Goal: Task Accomplishment & Management: Manage account settings

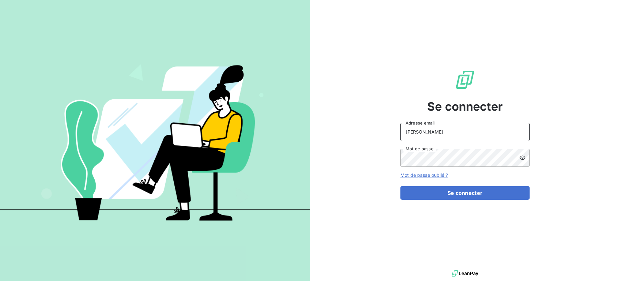
click at [452, 126] on input "ANDREANI" at bounding box center [465, 132] width 129 height 18
type input "s.andreani@ecodia.net"
click at [524, 159] on icon at bounding box center [523, 158] width 6 height 6
click at [401, 186] on button "Se connecter" at bounding box center [465, 193] width 129 height 14
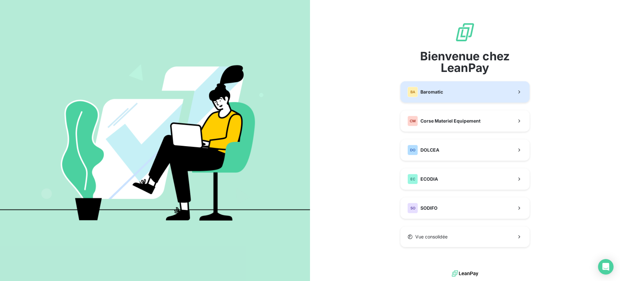
click at [435, 89] on span "Baromatic" at bounding box center [432, 92] width 23 height 6
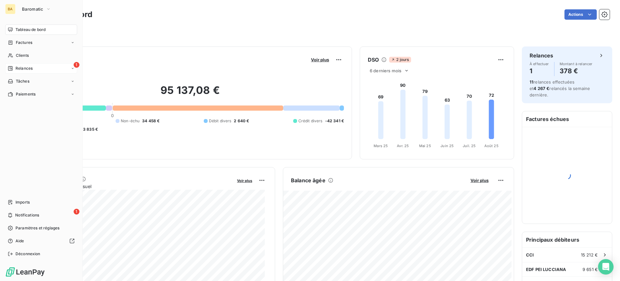
click at [15, 71] on div "Relances" at bounding box center [20, 69] width 25 height 6
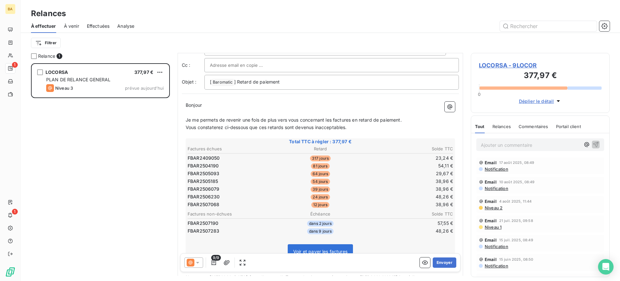
scroll to position [65, 0]
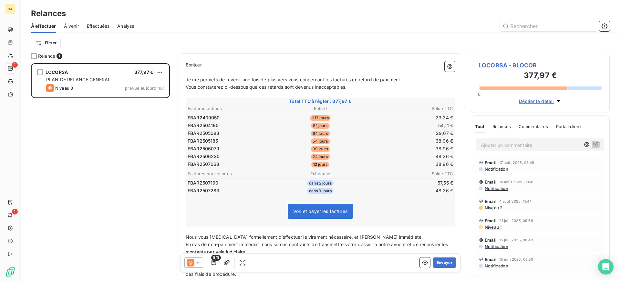
click at [200, 263] on icon at bounding box center [197, 263] width 6 height 6
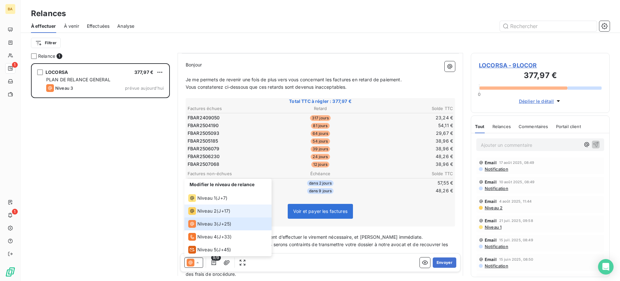
click at [209, 208] on span "Niveau 2" at bounding box center [206, 211] width 19 height 6
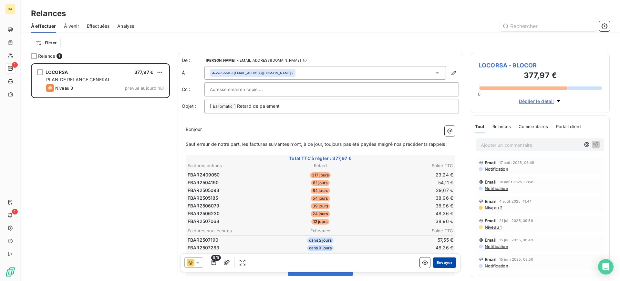
click at [443, 263] on button "Envoyer" at bounding box center [445, 263] width 24 height 10
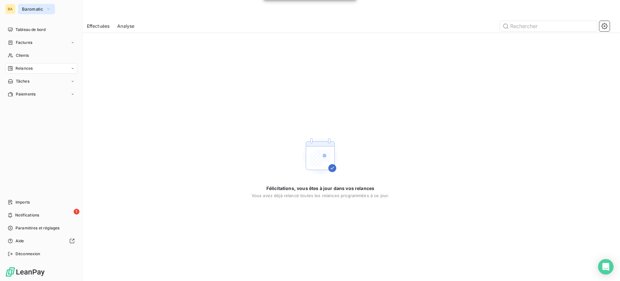
click at [36, 9] on span "Baromatic" at bounding box center [32, 8] width 21 height 5
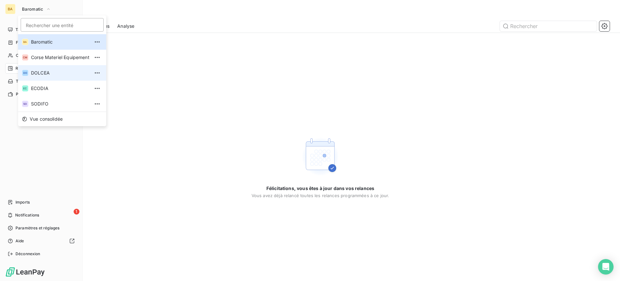
click at [42, 75] on span "DOLCEA" at bounding box center [60, 73] width 58 height 6
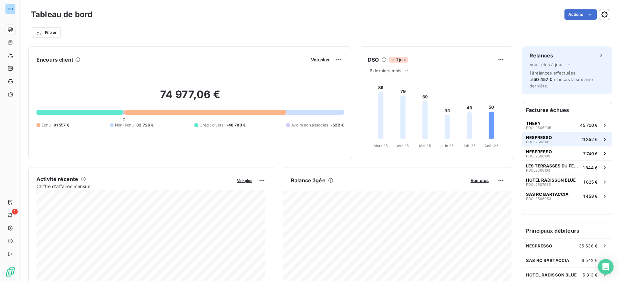
click at [543, 135] on span "NESPRESSO" at bounding box center [539, 137] width 26 height 5
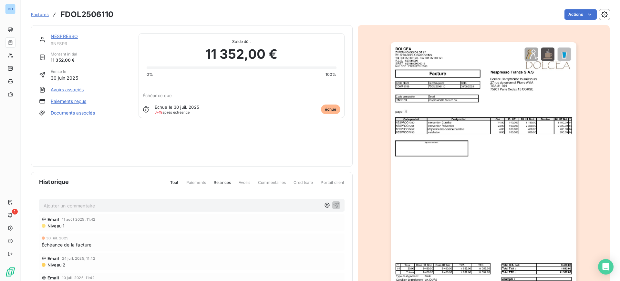
click at [64, 207] on p "Ajouter un commentaire ﻿" at bounding box center [182, 206] width 277 height 8
click at [60, 206] on span "Renvosi ce jrs facture de juillet non recus par la compta" at bounding box center [104, 205] width 120 height 5
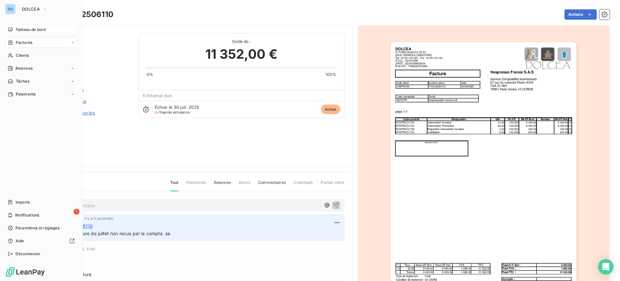
click at [31, 28] on span "Tableau de bord" at bounding box center [31, 30] width 30 height 6
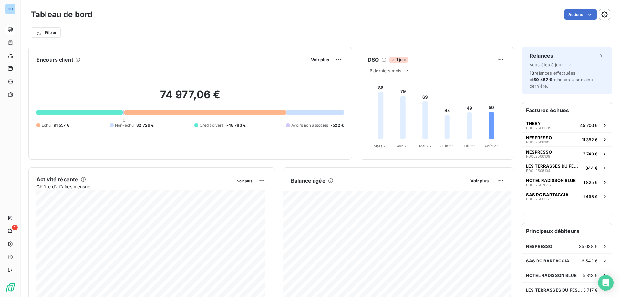
click at [21, 6] on div "Tableau de bord Actions Filtrer" at bounding box center [321, 21] width 600 height 43
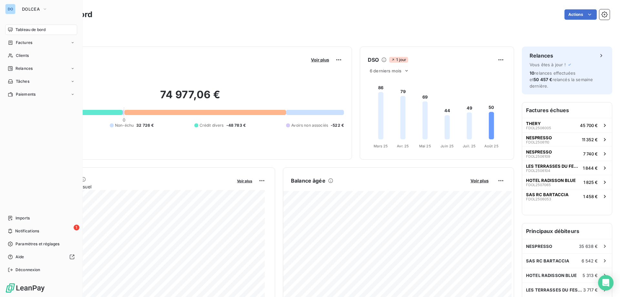
click at [14, 7] on div "DO" at bounding box center [10, 9] width 10 height 10
click at [45, 6] on icon "button" at bounding box center [44, 9] width 5 height 6
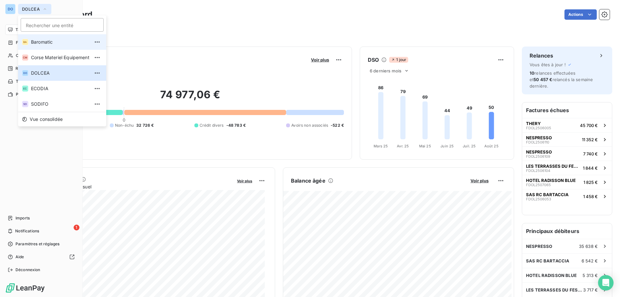
click at [53, 45] on span "Baromatic" at bounding box center [60, 42] width 58 height 6
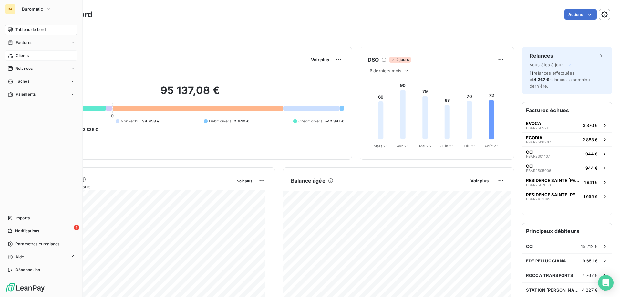
click at [28, 58] on span "Clients" at bounding box center [22, 56] width 13 height 6
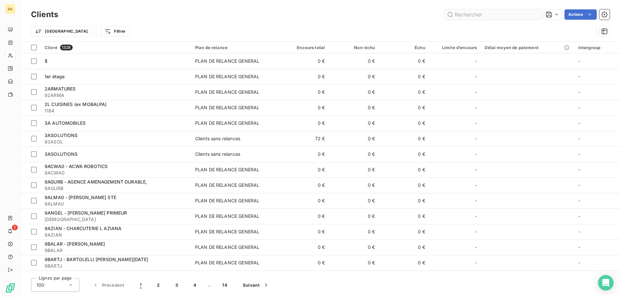
click at [486, 14] on input "text" at bounding box center [493, 14] width 97 height 10
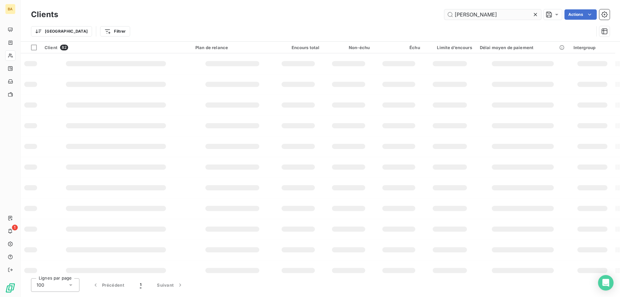
type input "[PERSON_NAME]"
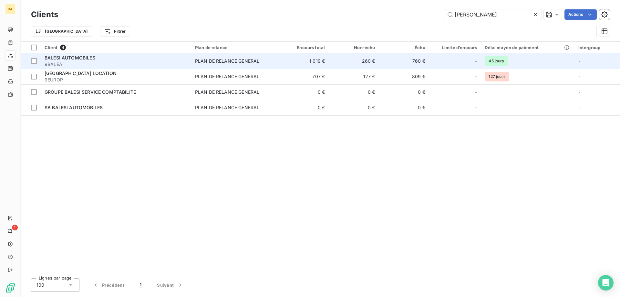
click at [396, 66] on td "760 €" at bounding box center [404, 61] width 50 height 16
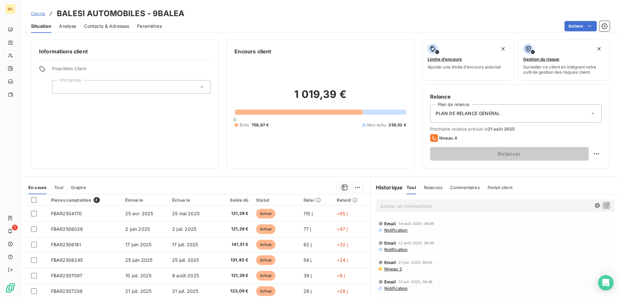
click at [436, 206] on p "Ajouter un commentaire ﻿" at bounding box center [486, 206] width 211 height 8
